Goal: Transaction & Acquisition: Purchase product/service

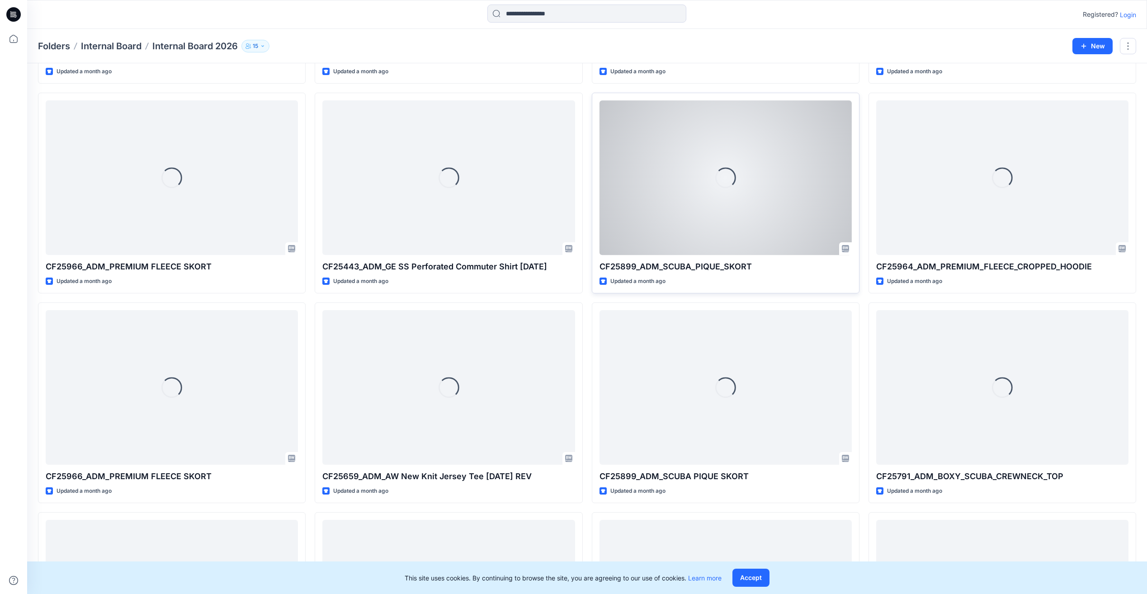
scroll to position [5764, 0]
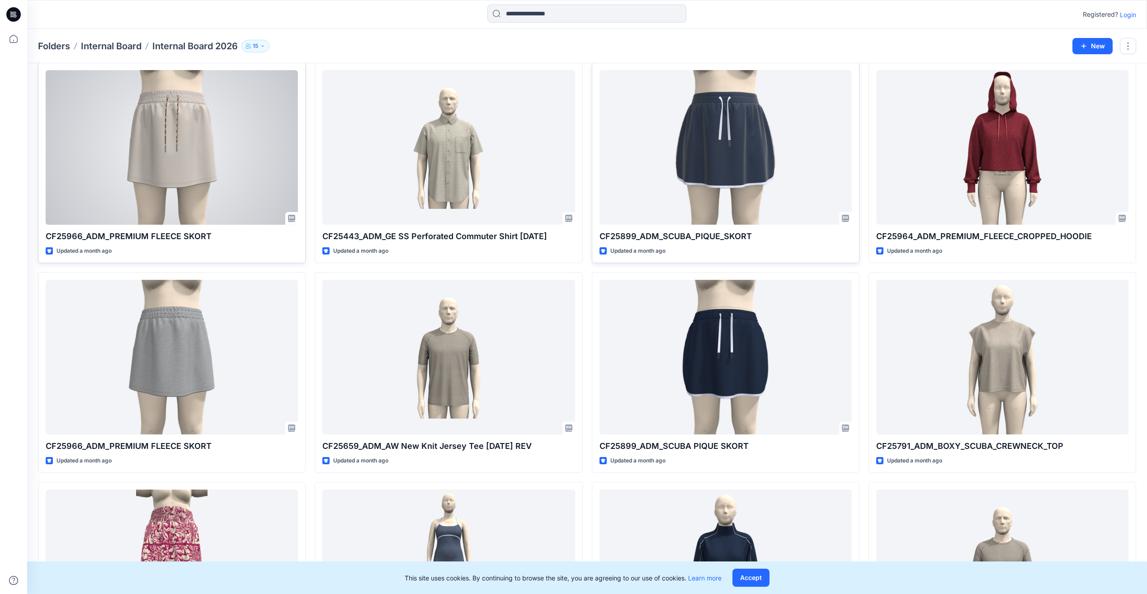
click at [246, 175] on div at bounding box center [172, 147] width 252 height 154
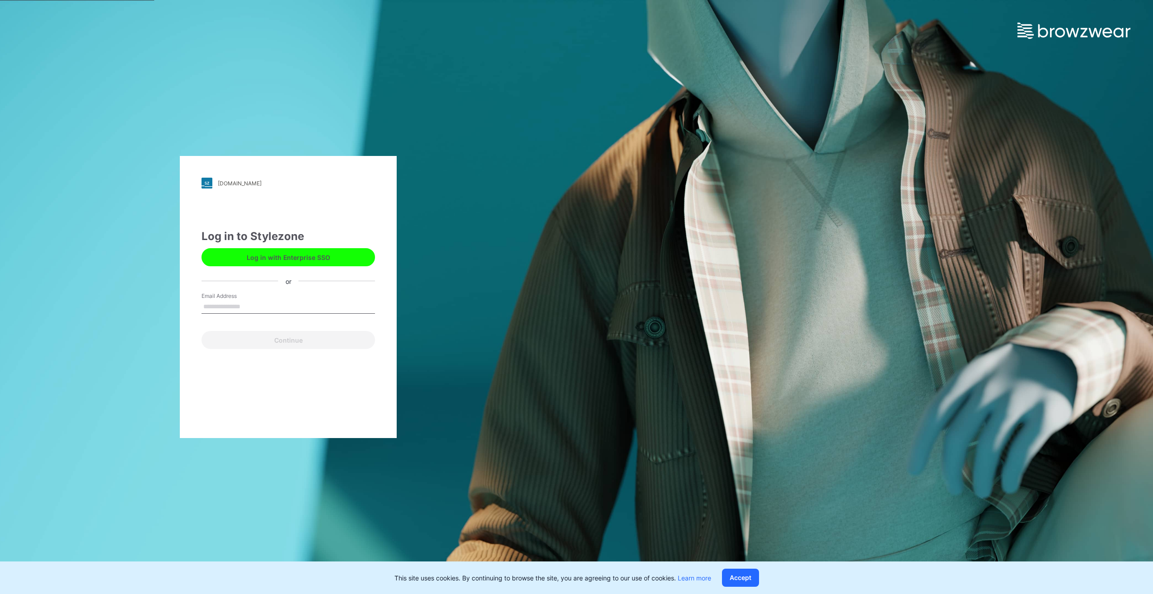
click at [206, 301] on input "Email Address" at bounding box center [289, 307] width 174 height 14
type input "**********"
click at [263, 334] on button "Continue" at bounding box center [289, 340] width 174 height 18
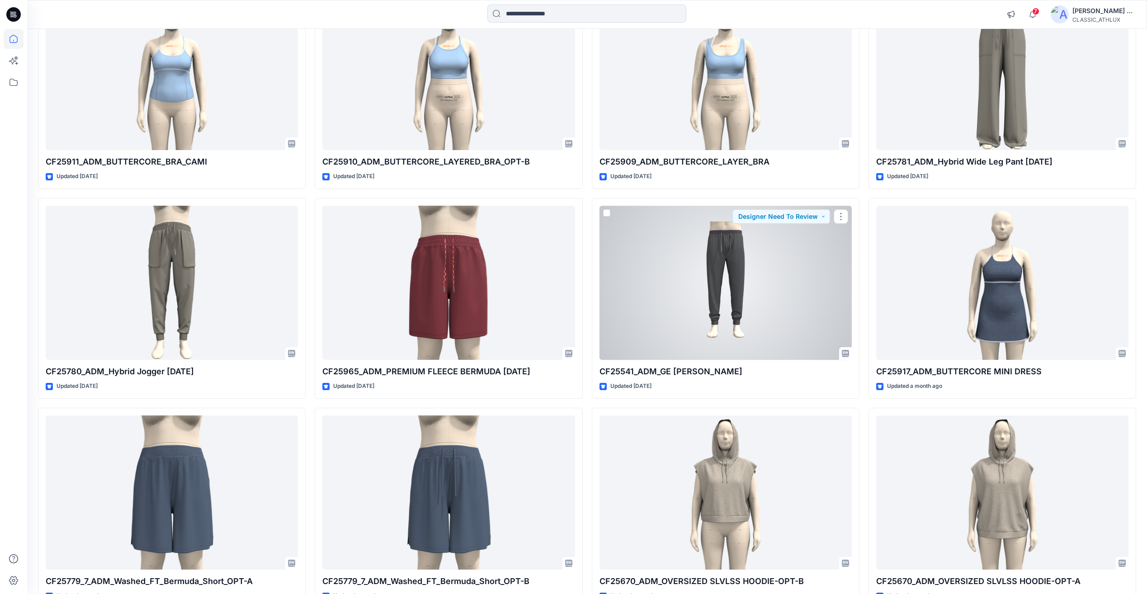
scroll to position [4559, 0]
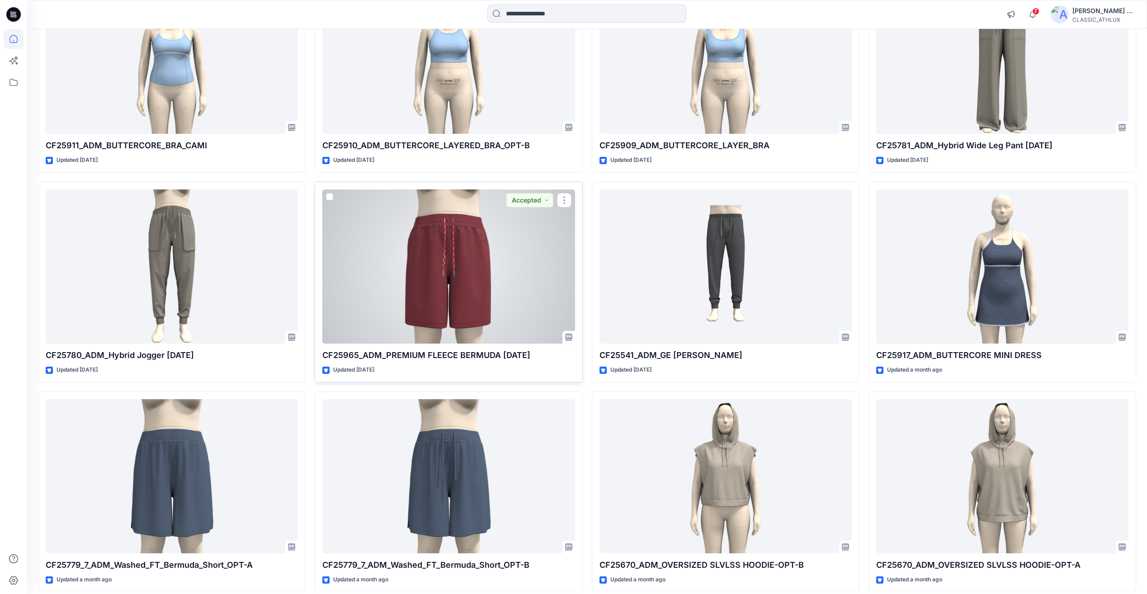
click at [516, 301] on div at bounding box center [448, 266] width 252 height 154
